Goal: Find specific page/section: Find specific page/section

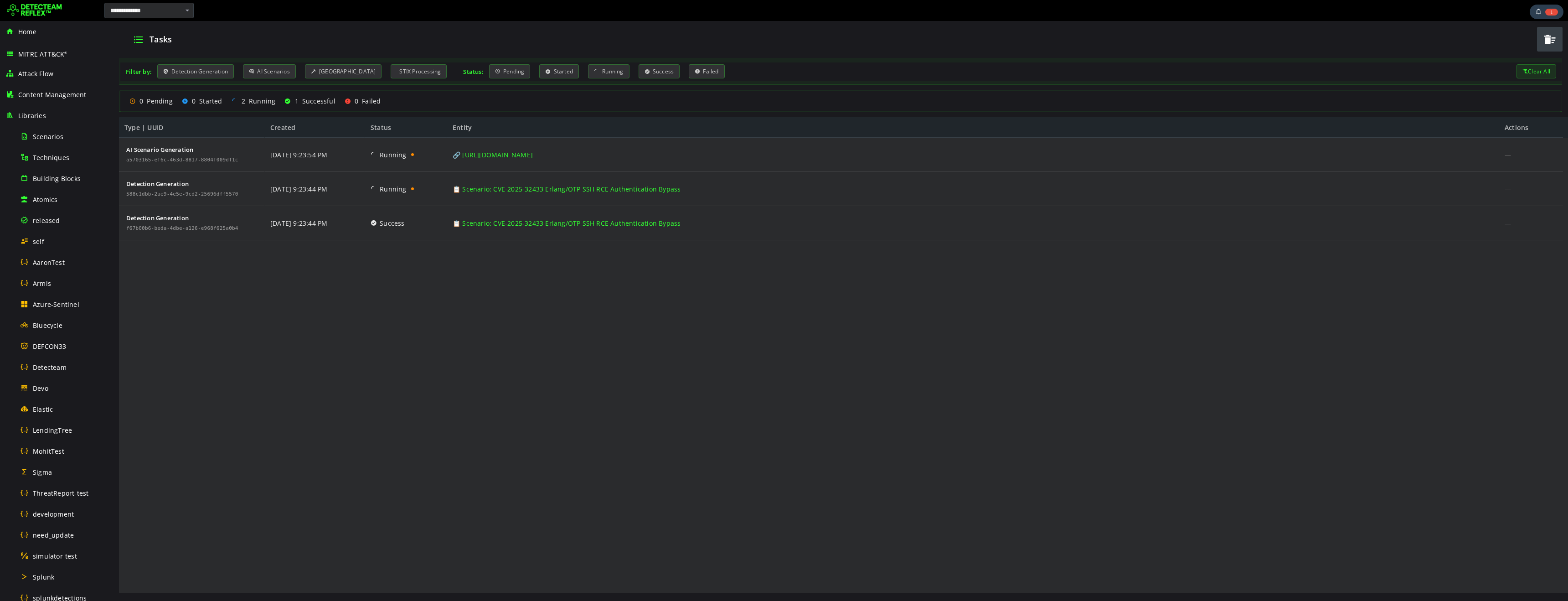
scroll to position [281, 0]
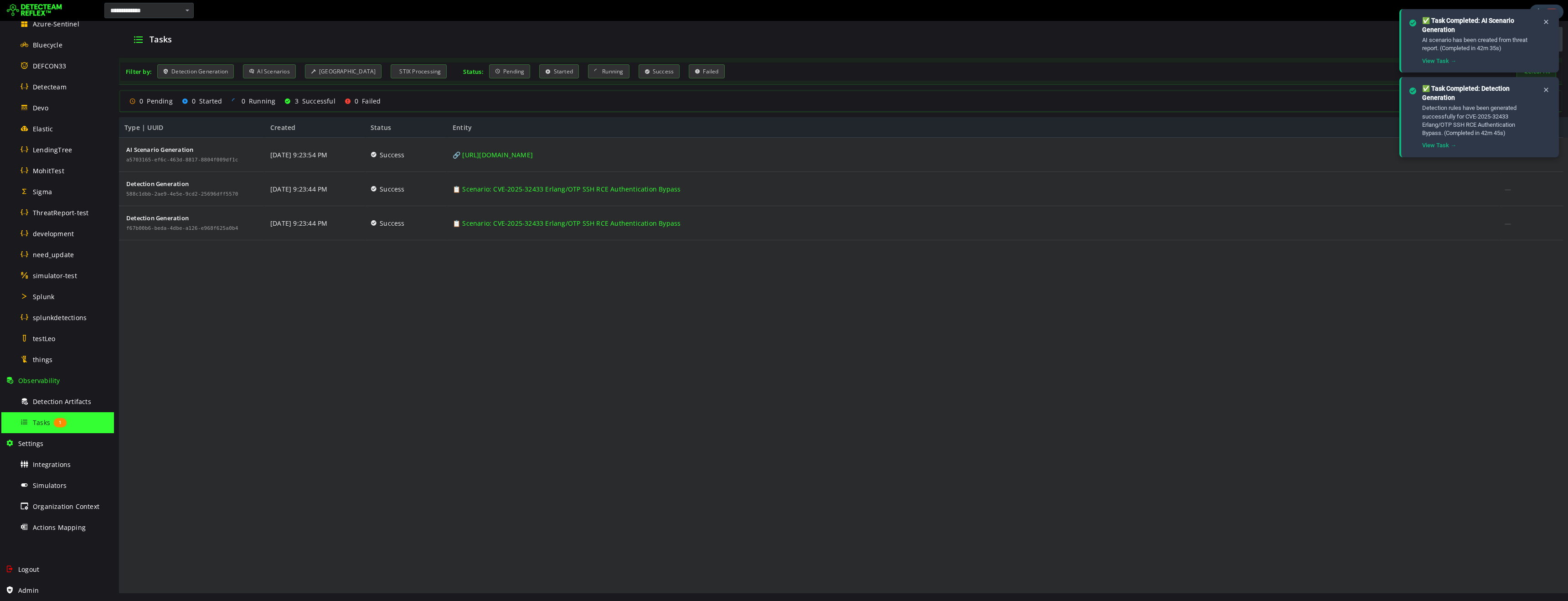
click at [43, 424] on span "Tasks" at bounding box center [41, 423] width 17 height 9
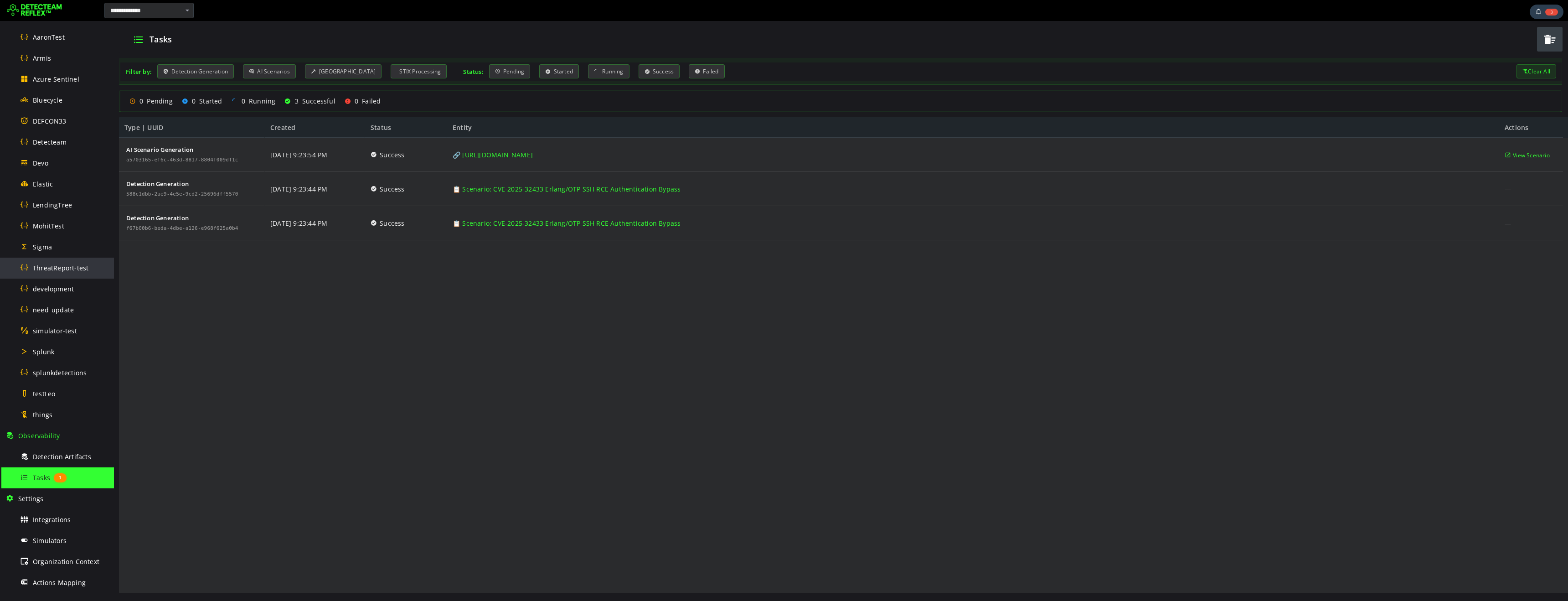
scroll to position [224, 0]
click at [55, 146] on span "Detecteam" at bounding box center [49, 143] width 33 height 9
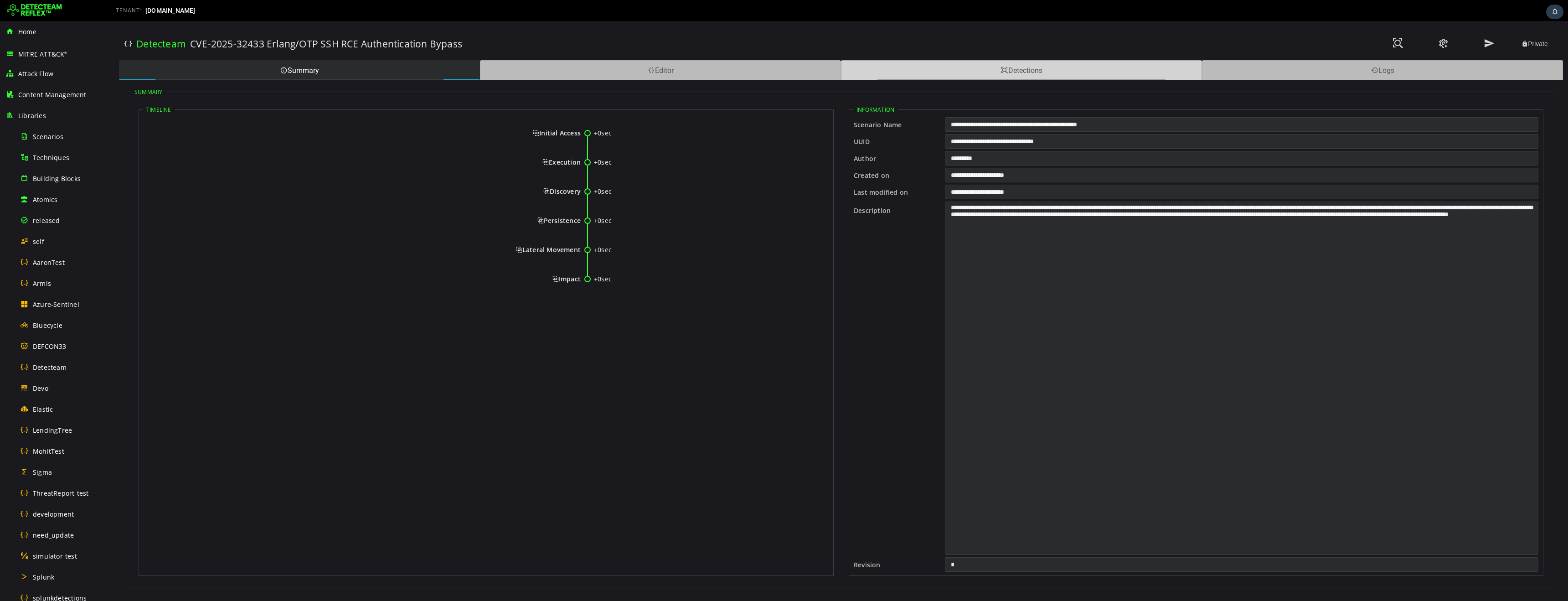
click at [951, 72] on div "Detections" at bounding box center [1021, 70] width 361 height 20
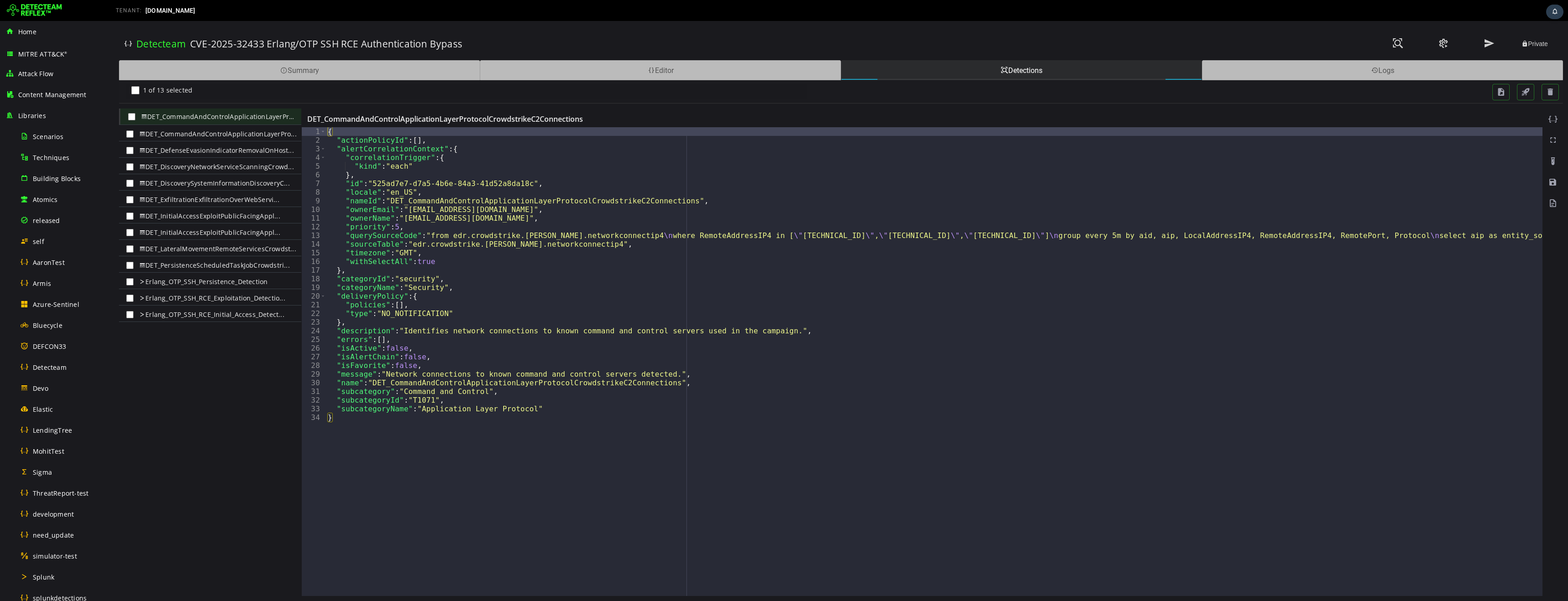
click at [674, 37] on div "CVE-2025-32433 Erlang/OTP SSH RCE Authentication Bypass" at bounding box center [531, 44] width 682 height 32
